Goal: Check status: Check status

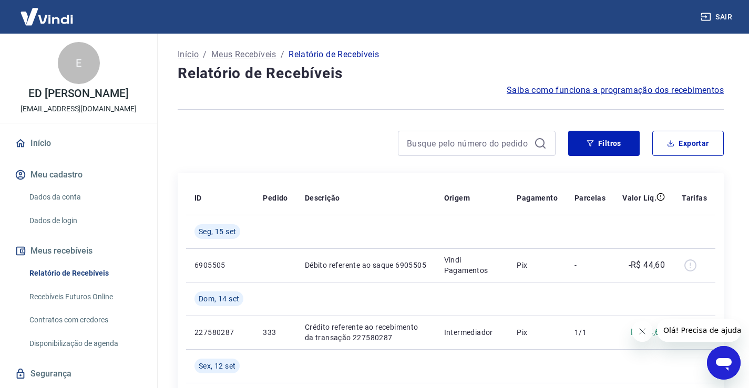
drag, startPoint x: 677, startPoint y: 339, endPoint x: 597, endPoint y: 356, distance: 81.6
click at [656, 342] on html "Olá! Precisa de ajuda?" at bounding box center [698, 330] width 84 height 23
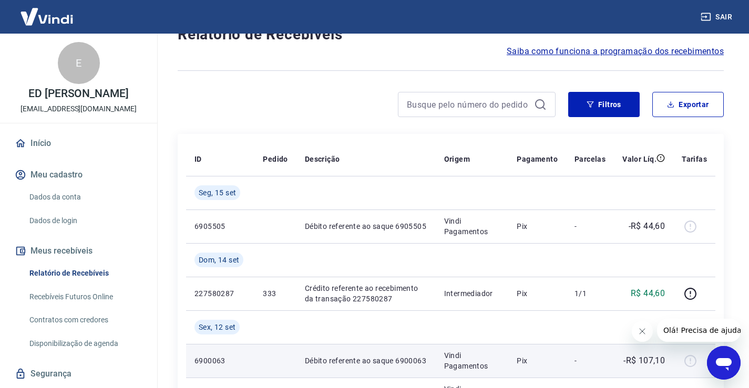
scroll to position [105, 0]
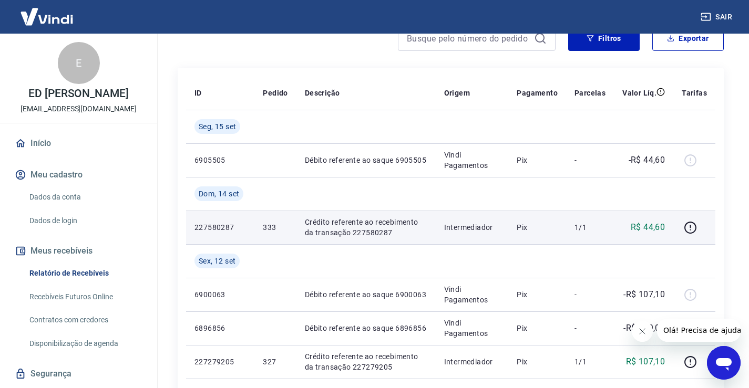
click at [667, 230] on td "R$ 44,60" at bounding box center [643, 228] width 59 height 34
click at [657, 224] on p "R$ 44,60" at bounding box center [647, 227] width 34 height 13
drag, startPoint x: 666, startPoint y: 227, endPoint x: 644, endPoint y: 229, distance: 22.2
click at [644, 229] on td "R$ 44,60" at bounding box center [643, 228] width 59 height 34
copy p "44,60"
